Goal: Book appointment/travel/reservation

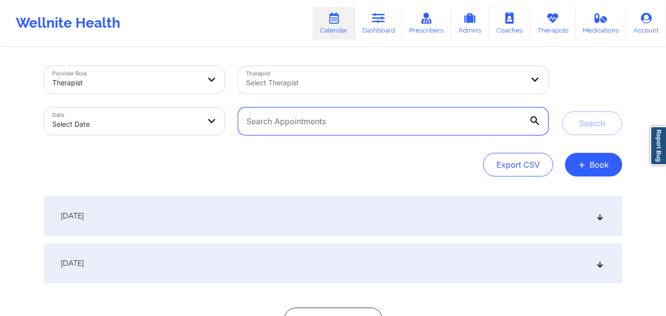
click at [373, 117] on input "text" at bounding box center [392, 121] width 309 height 28
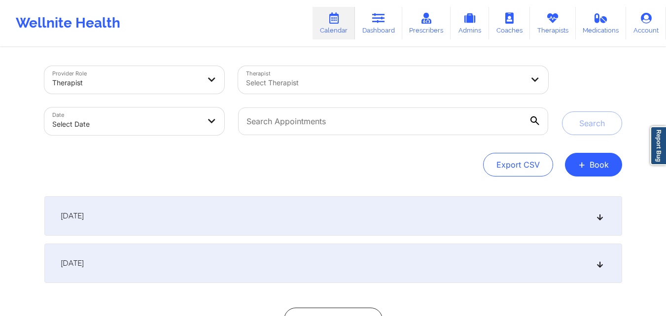
click at [444, 167] on div "Export CSV + Book" at bounding box center [332, 165] width 577 height 24
click at [591, 165] on button "+ Book" at bounding box center [593, 165] width 57 height 24
click at [574, 197] on button "Therapy Session" at bounding box center [576, 196] width 75 height 16
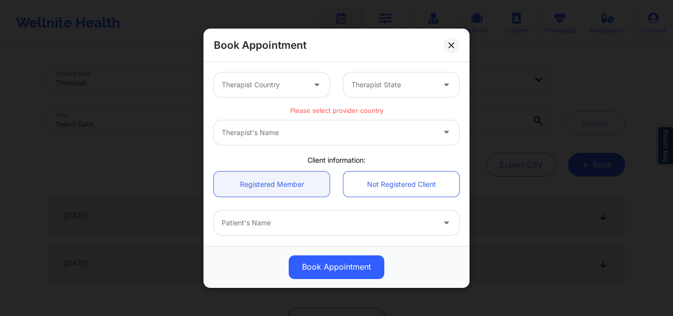
click at [258, 81] on div at bounding box center [263, 85] width 83 height 12
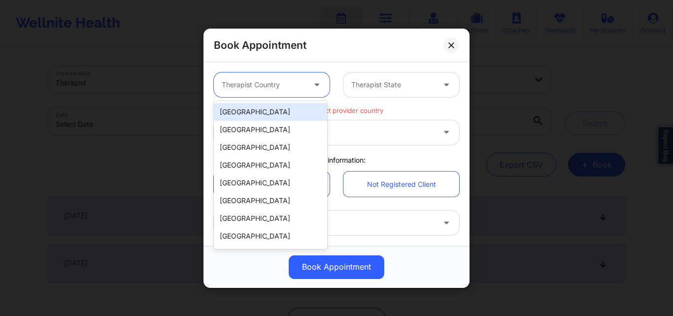
click at [259, 114] on div "[GEOGRAPHIC_DATA]" at bounding box center [270, 112] width 113 height 18
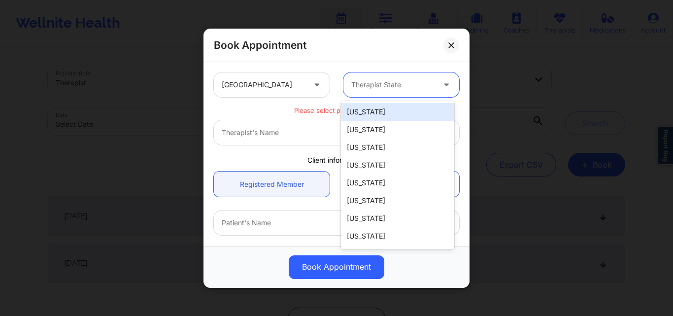
click at [380, 89] on div at bounding box center [392, 85] width 83 height 12
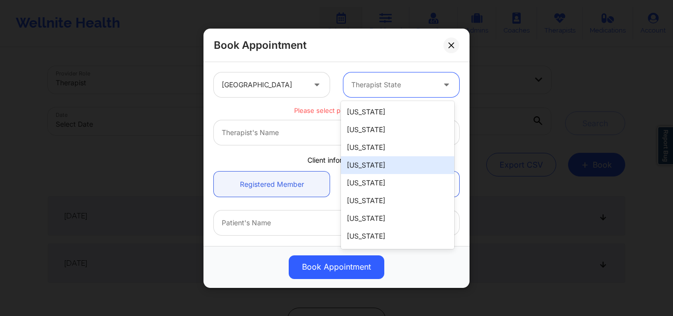
type input "F"
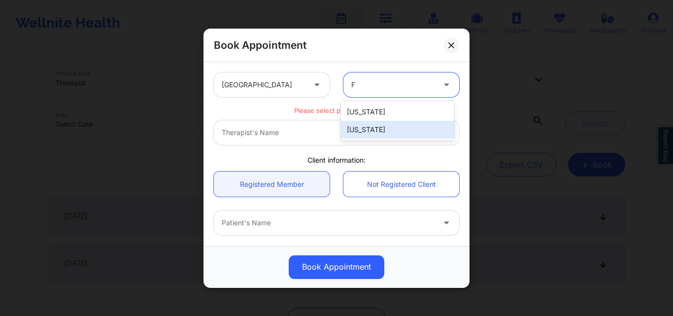
click at [380, 131] on div "[US_STATE]" at bounding box center [397, 130] width 113 height 18
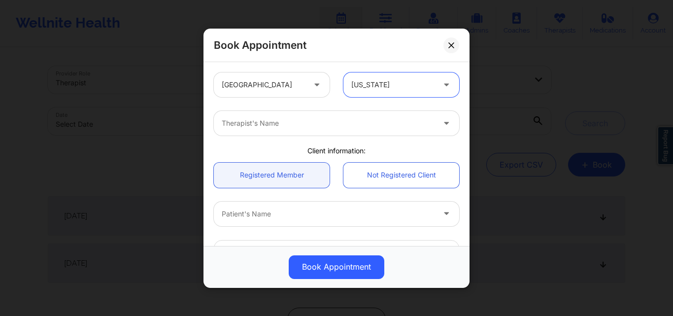
click at [260, 127] on div at bounding box center [328, 123] width 213 height 12
type input "[PERSON_NAME][GEOGRAPHIC_DATA][PERSON_NAME]"
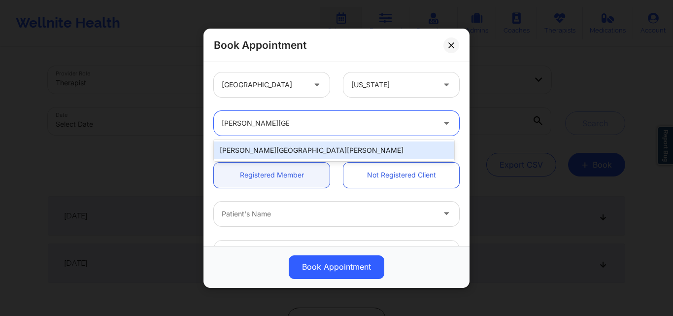
click at [302, 147] on div "[PERSON_NAME][GEOGRAPHIC_DATA][PERSON_NAME]" at bounding box center [334, 150] width 240 height 18
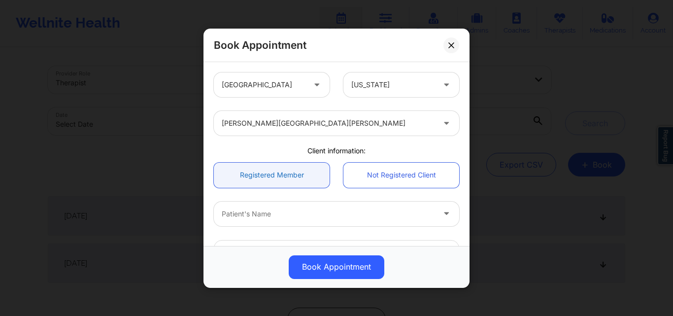
click at [291, 179] on link "Registered Member" at bounding box center [272, 174] width 116 height 25
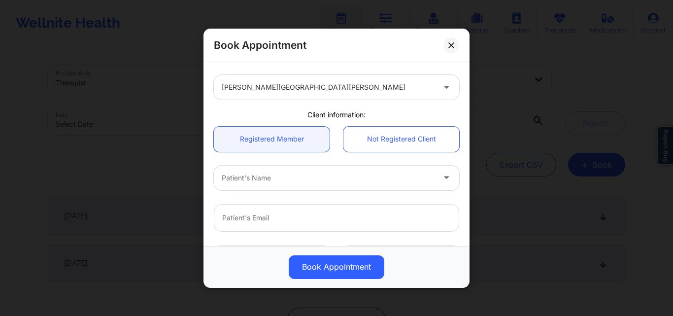
scroll to position [49, 0]
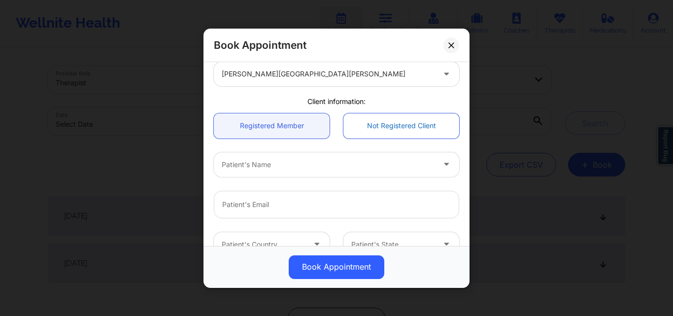
click at [385, 118] on link "Not Registered Client" at bounding box center [401, 125] width 116 height 25
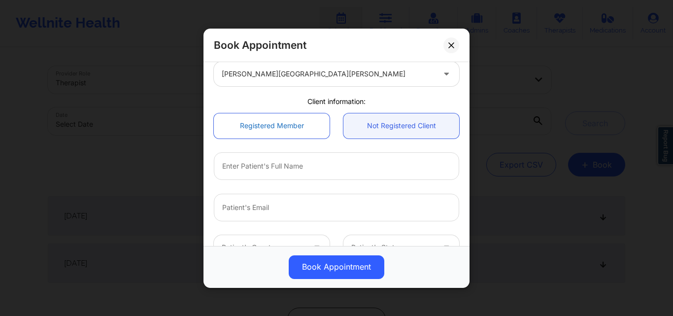
click at [307, 122] on link "Registered Member" at bounding box center [272, 125] width 116 height 25
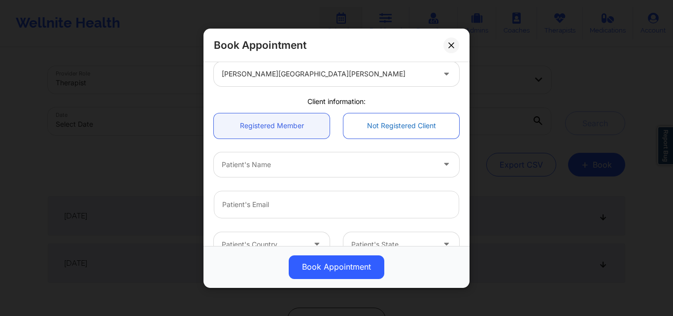
click at [369, 130] on link "Not Registered Client" at bounding box center [401, 125] width 116 height 25
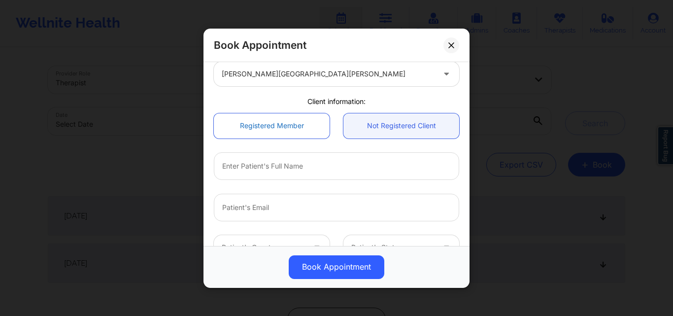
click at [286, 130] on link "Registered Member" at bounding box center [272, 125] width 116 height 25
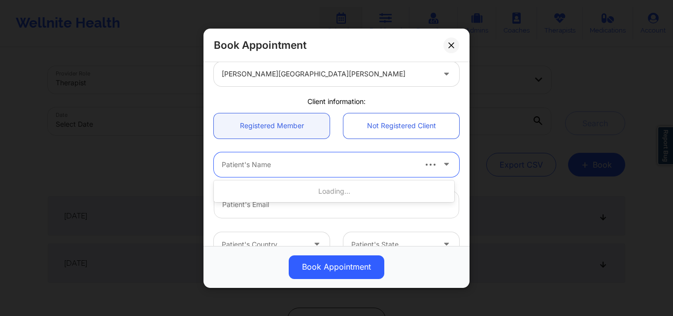
click at [284, 169] on div at bounding box center [318, 164] width 193 height 12
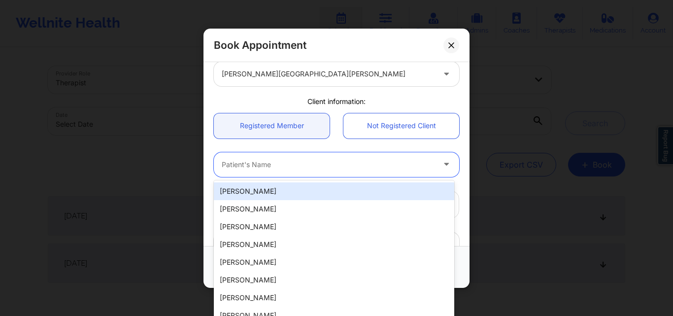
type input "M"
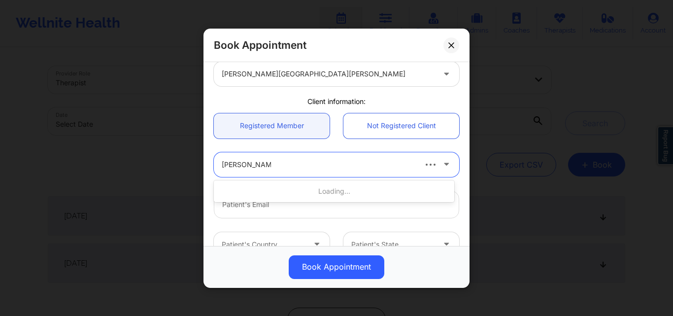
type input "[PERSON_NAME]"
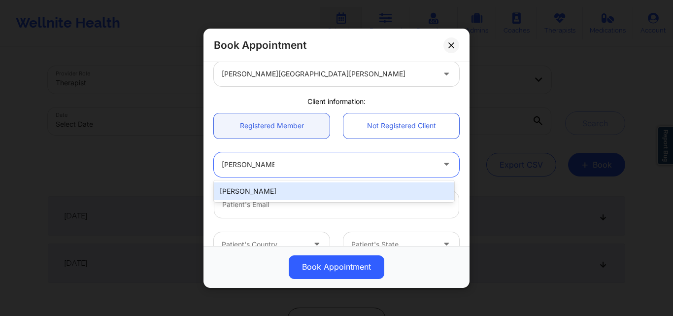
type input "[EMAIL_ADDRESS][DOMAIN_NAME]"
type input "[PHONE_NUMBER]"
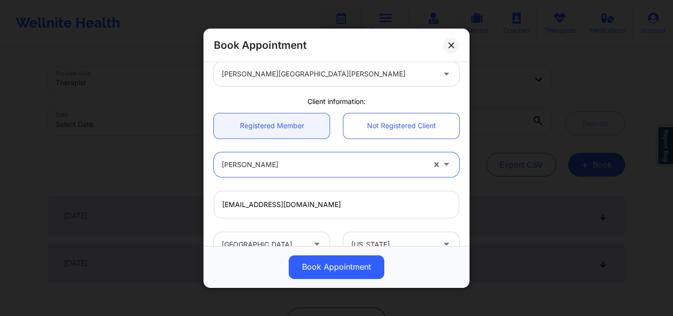
scroll to position [240, 0]
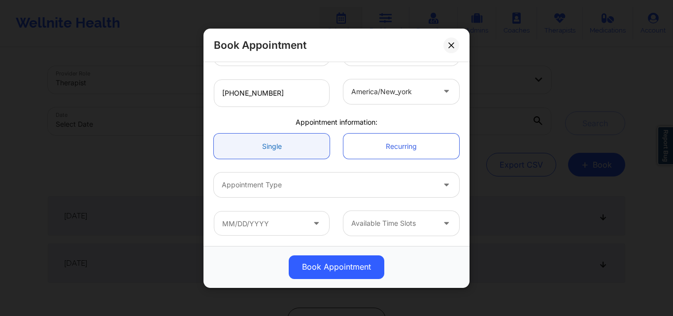
click at [290, 146] on link "Single" at bounding box center [272, 146] width 116 height 25
click at [288, 185] on div at bounding box center [328, 185] width 213 height 12
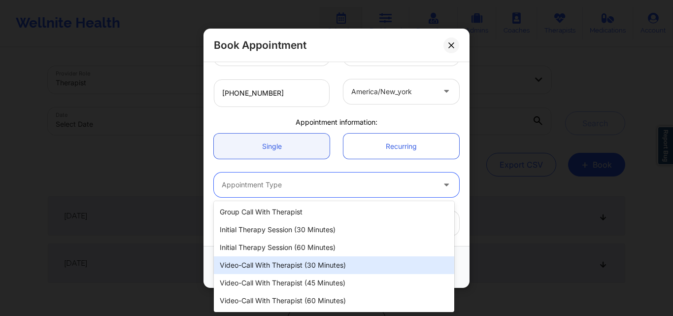
scroll to position [17, 0]
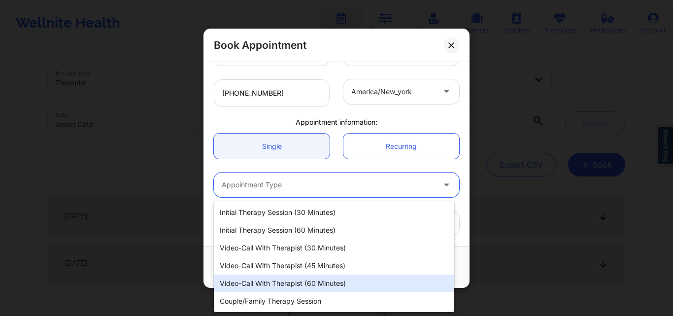
click at [281, 279] on div "Video-Call with Therapist (60 minutes)" at bounding box center [334, 283] width 240 height 18
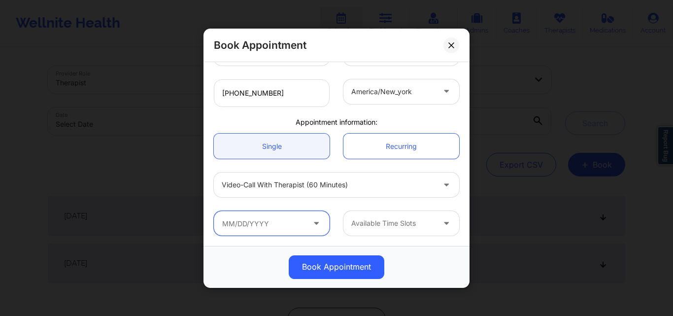
click at [278, 226] on input "text" at bounding box center [272, 223] width 116 height 25
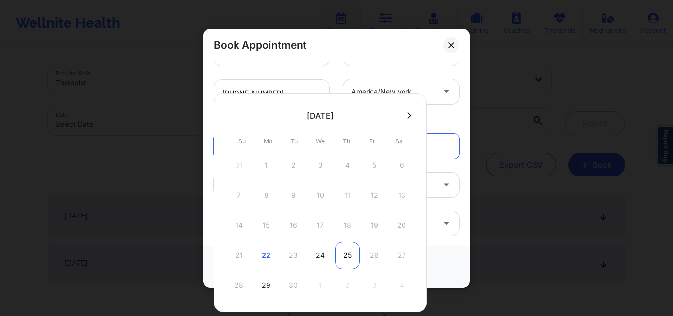
click at [352, 253] on div "25" at bounding box center [347, 255] width 25 height 28
type input "[DATE]"
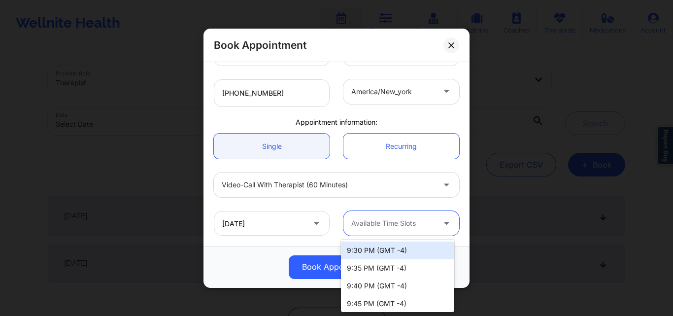
click at [406, 228] on div at bounding box center [392, 223] width 83 height 12
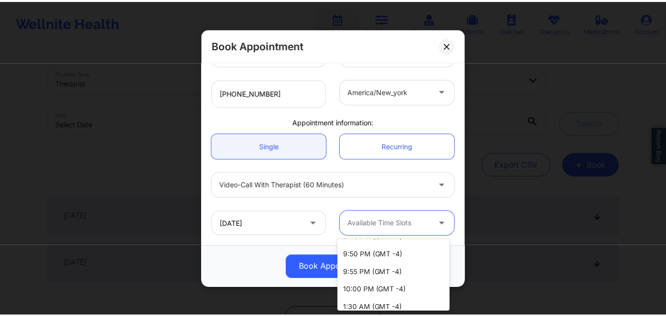
scroll to position [0, 0]
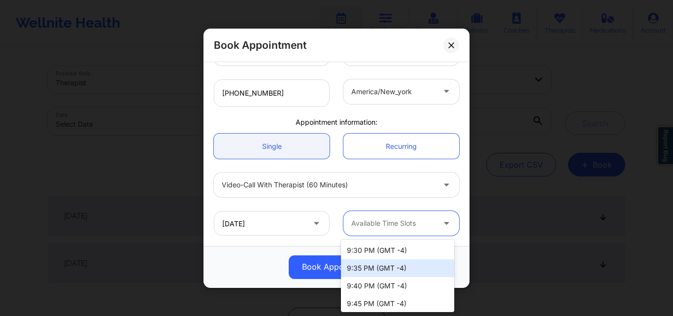
click at [95, 255] on div "Book Appointment [GEOGRAPHIC_DATA] [US_STATE] [PERSON_NAME][GEOGRAPHIC_DATA][PE…" at bounding box center [336, 158] width 673 height 316
